Goal: Information Seeking & Learning: Learn about a topic

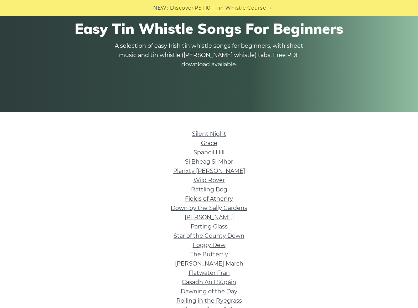
scroll to position [96, 0]
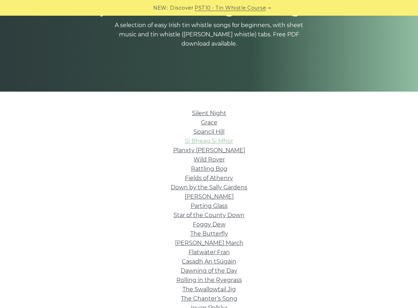
click at [208, 141] on link "Si­ Bheag Si­ Mhor" at bounding box center [209, 141] width 48 height 7
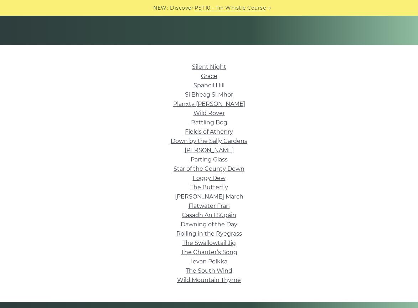
scroll to position [146, 0]
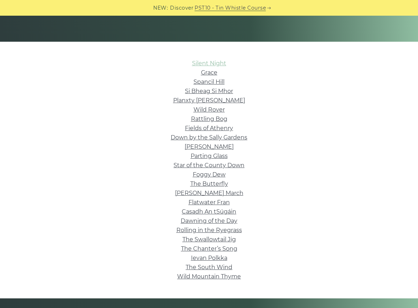
click at [215, 63] on link "Silent Night" at bounding box center [209, 63] width 34 height 7
click at [213, 72] on link "Grace" at bounding box center [209, 72] width 16 height 7
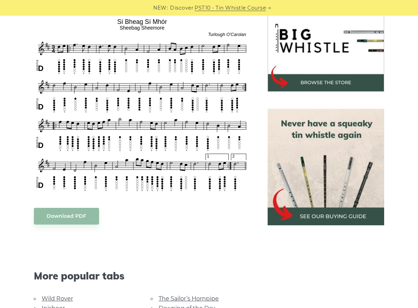
scroll to position [229, 0]
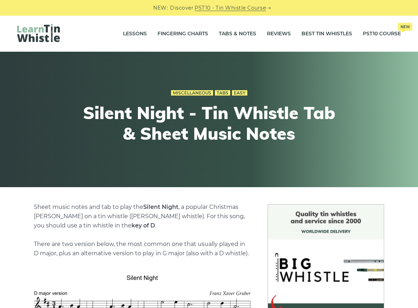
scroll to position [179, 0]
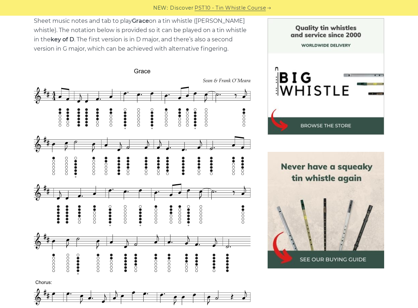
scroll to position [187, 0]
